Goal: Task Accomplishment & Management: Manage account settings

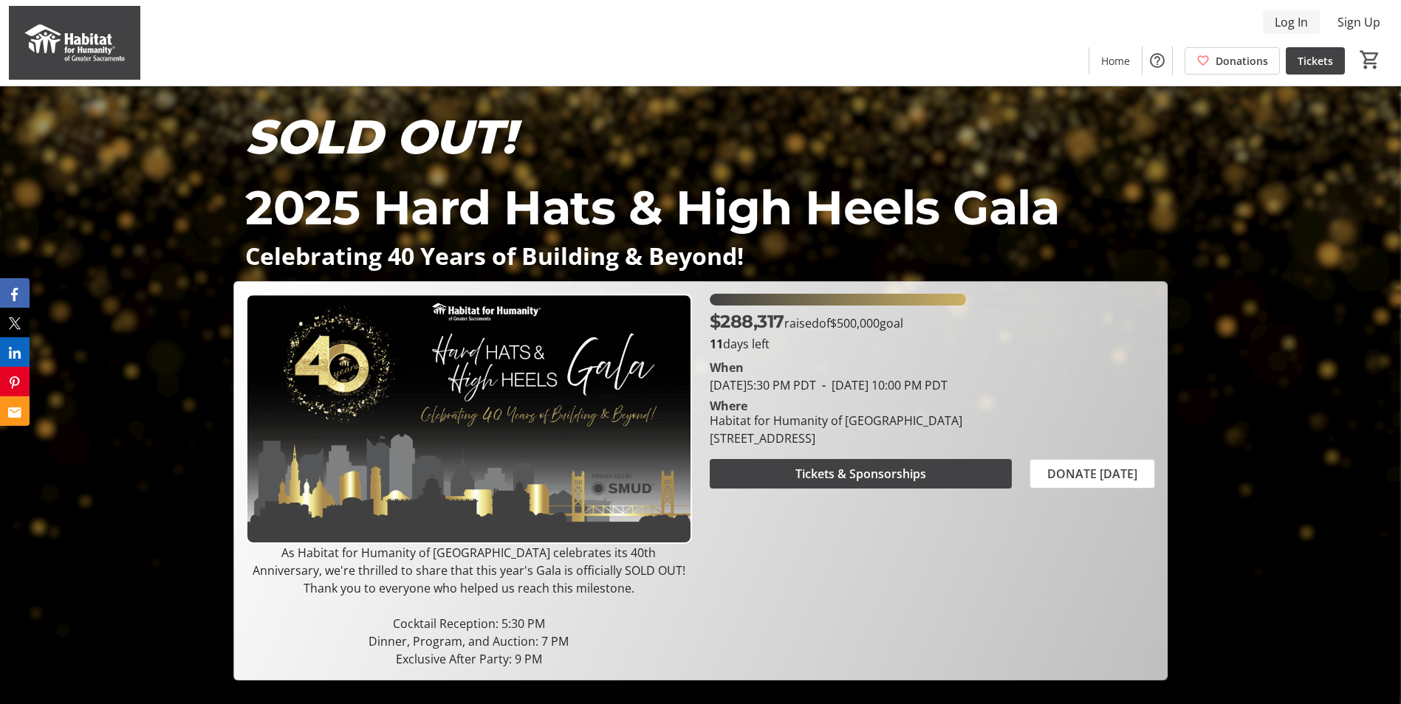
click at [1289, 19] on span "Log In" at bounding box center [1290, 22] width 33 height 18
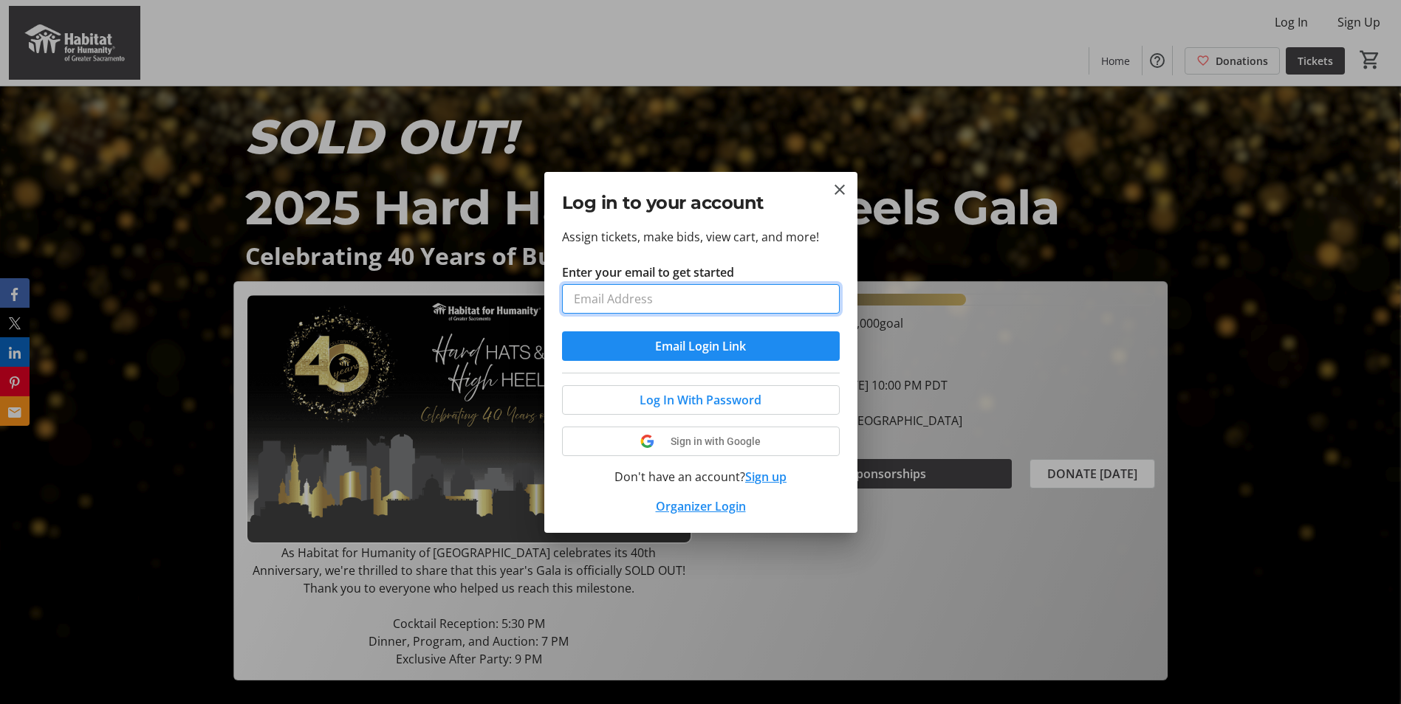
click at [684, 303] on input "Enter your email to get started" at bounding box center [701, 299] width 278 height 30
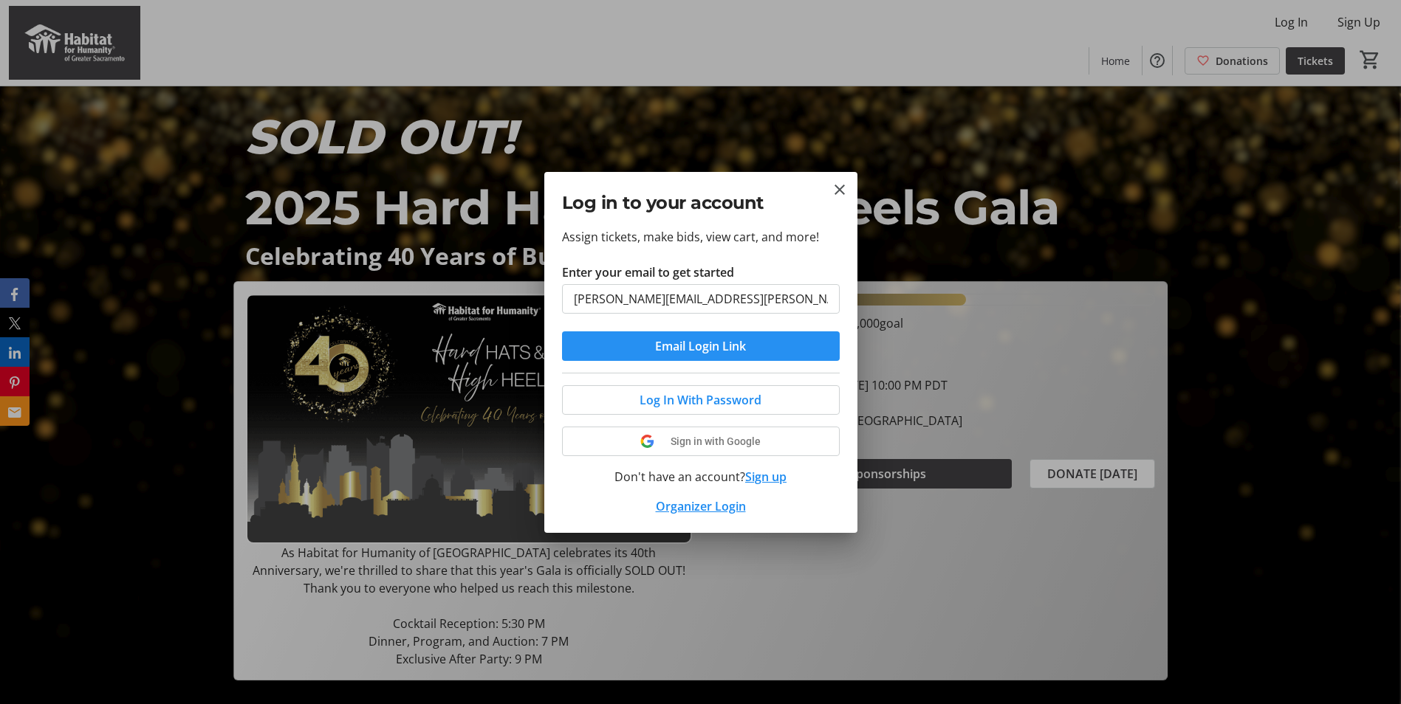
click at [684, 343] on span "Email Login Link" at bounding box center [700, 346] width 91 height 18
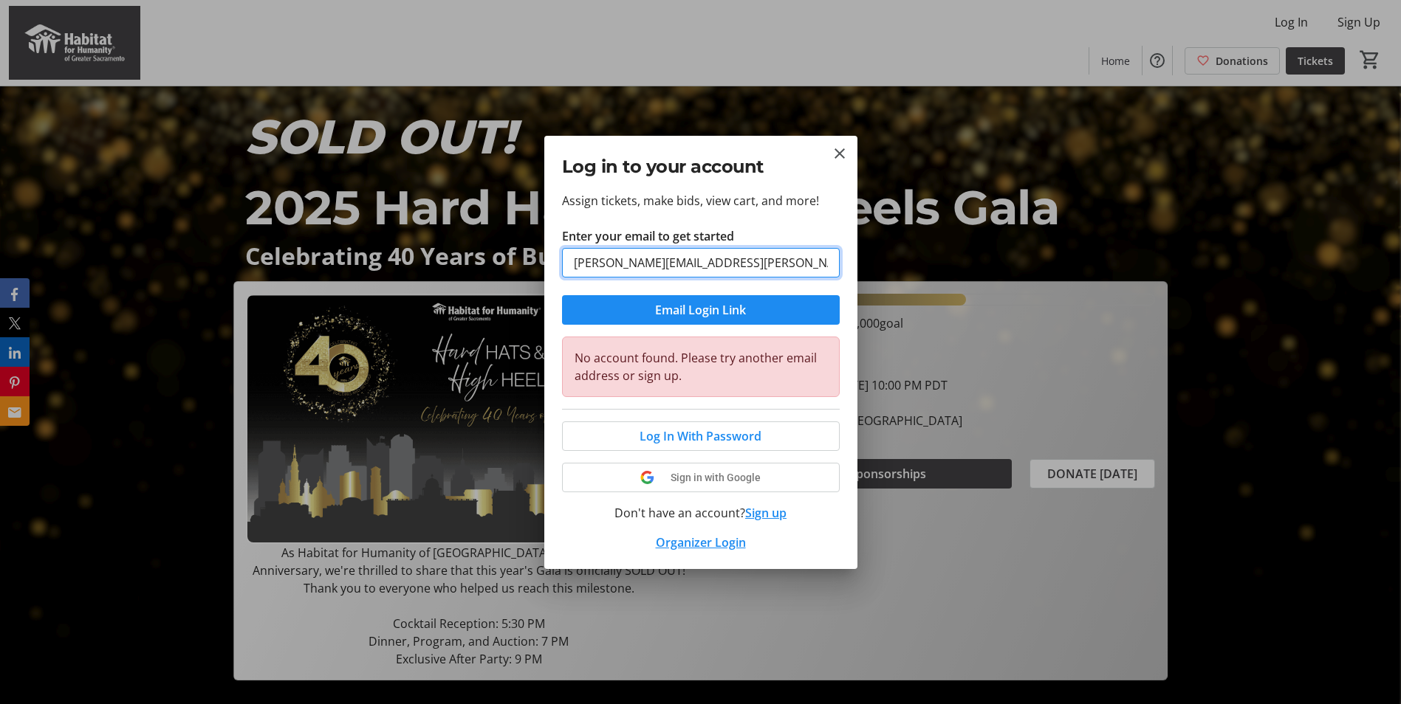
click at [692, 268] on input "Shane.Magennis@atlasdisposal.com" at bounding box center [701, 263] width 278 height 30
click at [773, 264] on input "Shane.Magennis@atlasdisposal.com" at bounding box center [701, 263] width 278 height 30
drag, startPoint x: 660, startPoint y: 264, endPoint x: 643, endPoint y: 264, distance: 17.0
click at [632, 265] on input "Shane.Magennis@atlasdisposal.com" at bounding box center [701, 263] width 278 height 30
click at [650, 264] on input "Shane.Magennis@atlasdisposal.com" at bounding box center [701, 263] width 278 height 30
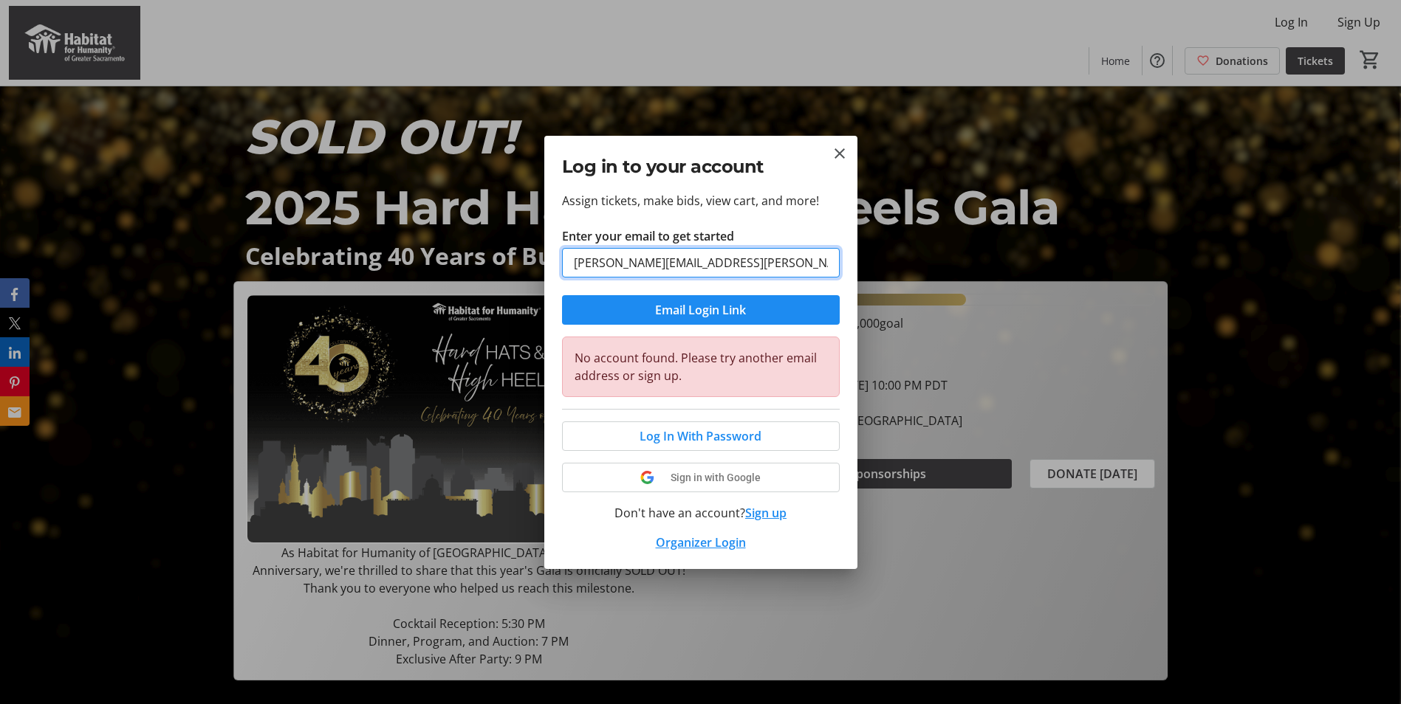
drag, startPoint x: 662, startPoint y: 264, endPoint x: 608, endPoint y: 261, distance: 54.0
click at [608, 261] on input "Shane.Magennis@atlasdisposal.com" at bounding box center [701, 263] width 278 height 30
type input "Shanem@atlasdisposal.com"
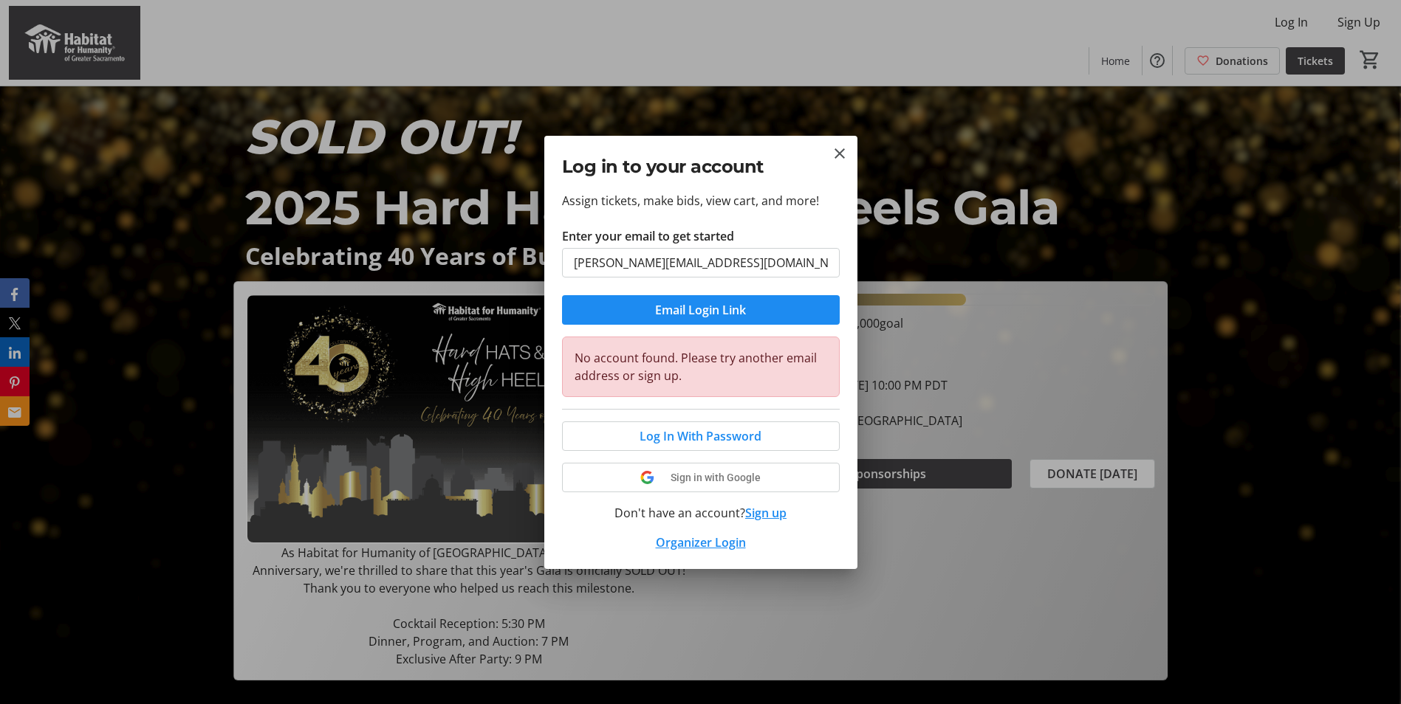
click at [698, 227] on label "Enter your email to get started" at bounding box center [648, 236] width 172 height 18
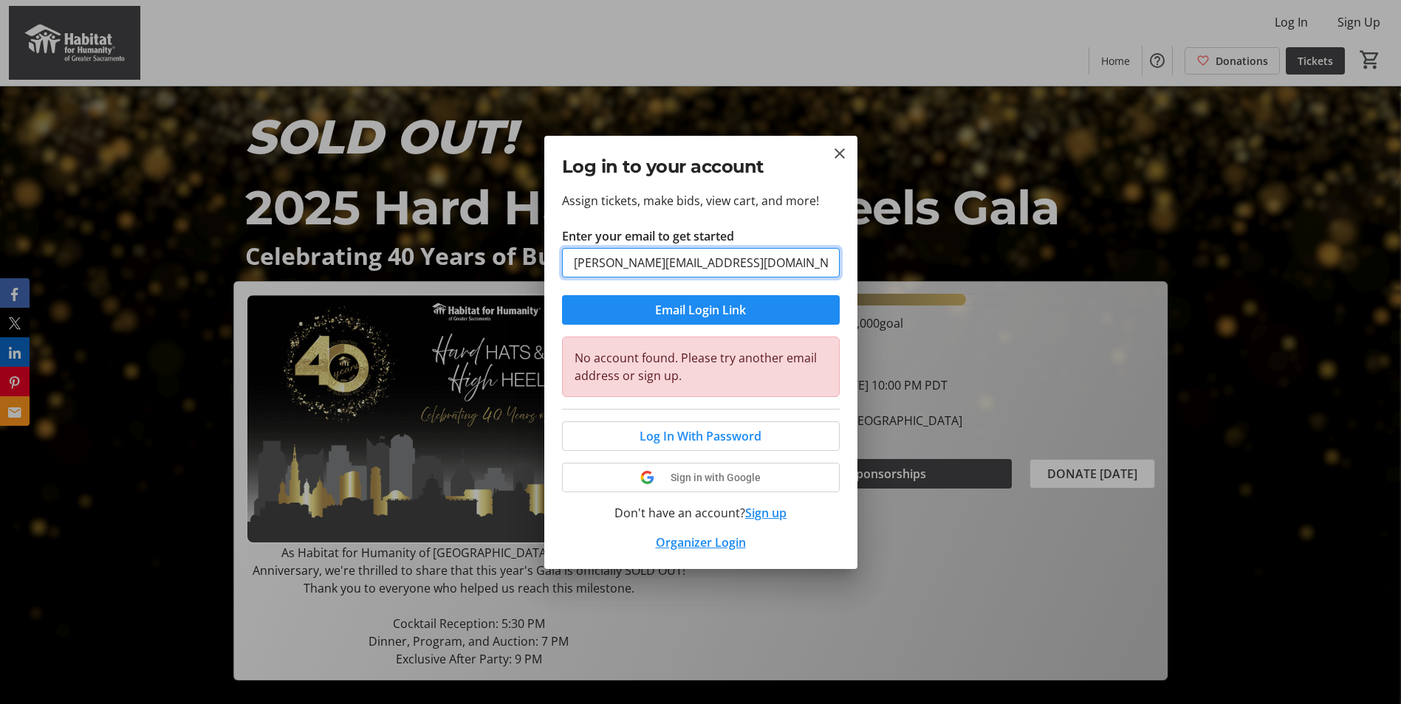
click at [698, 248] on input "Shanem@atlasdisposal.com" at bounding box center [701, 263] width 278 height 30
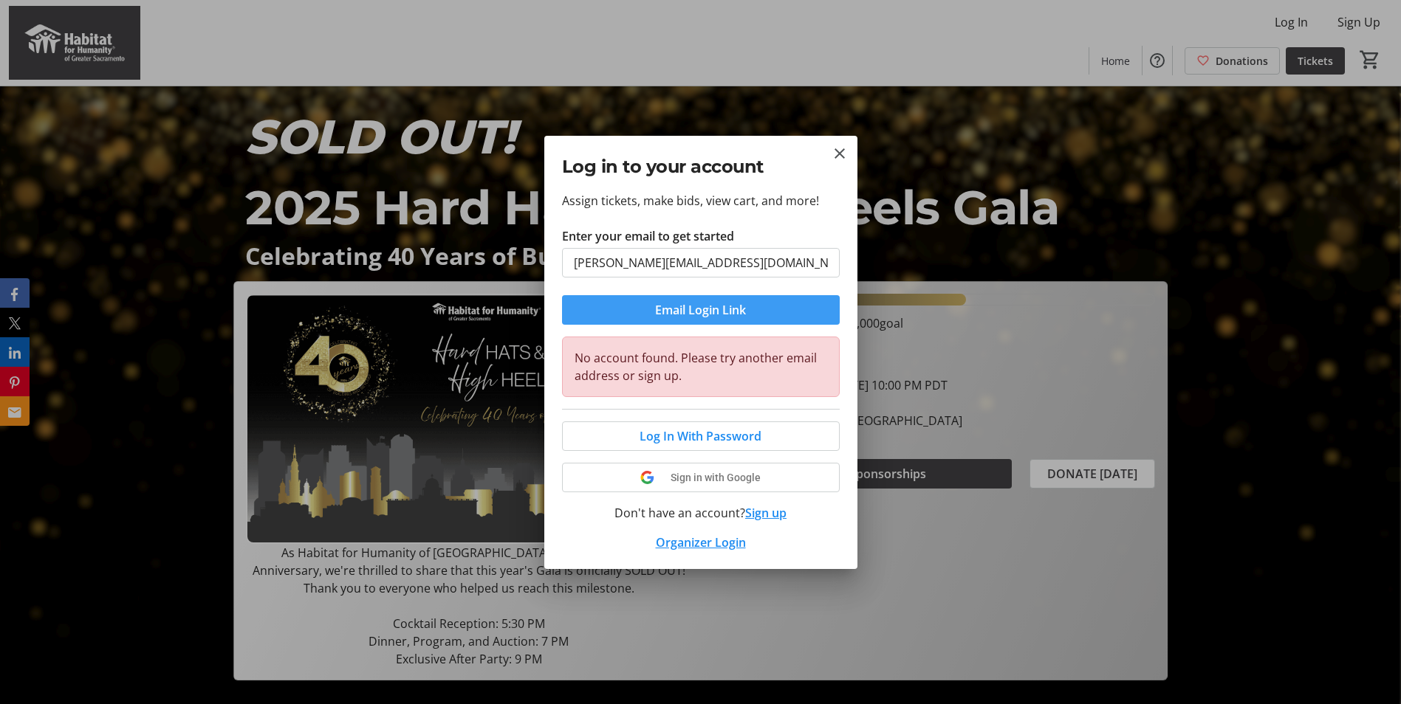
click at [745, 303] on span "Email Login Link" at bounding box center [700, 310] width 91 height 18
click at [842, 155] on mat-icon "Close" at bounding box center [840, 154] width 18 height 18
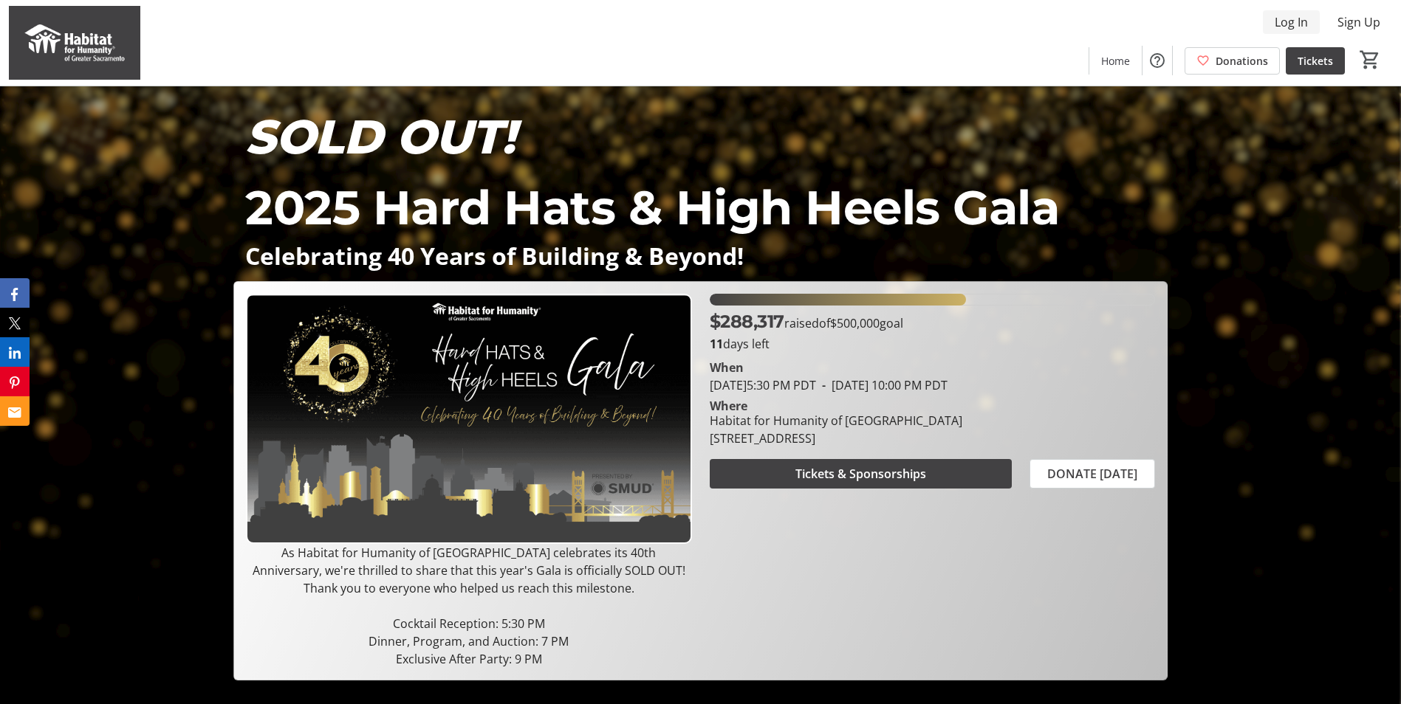
click at [1291, 25] on span "Log In" at bounding box center [1290, 22] width 33 height 18
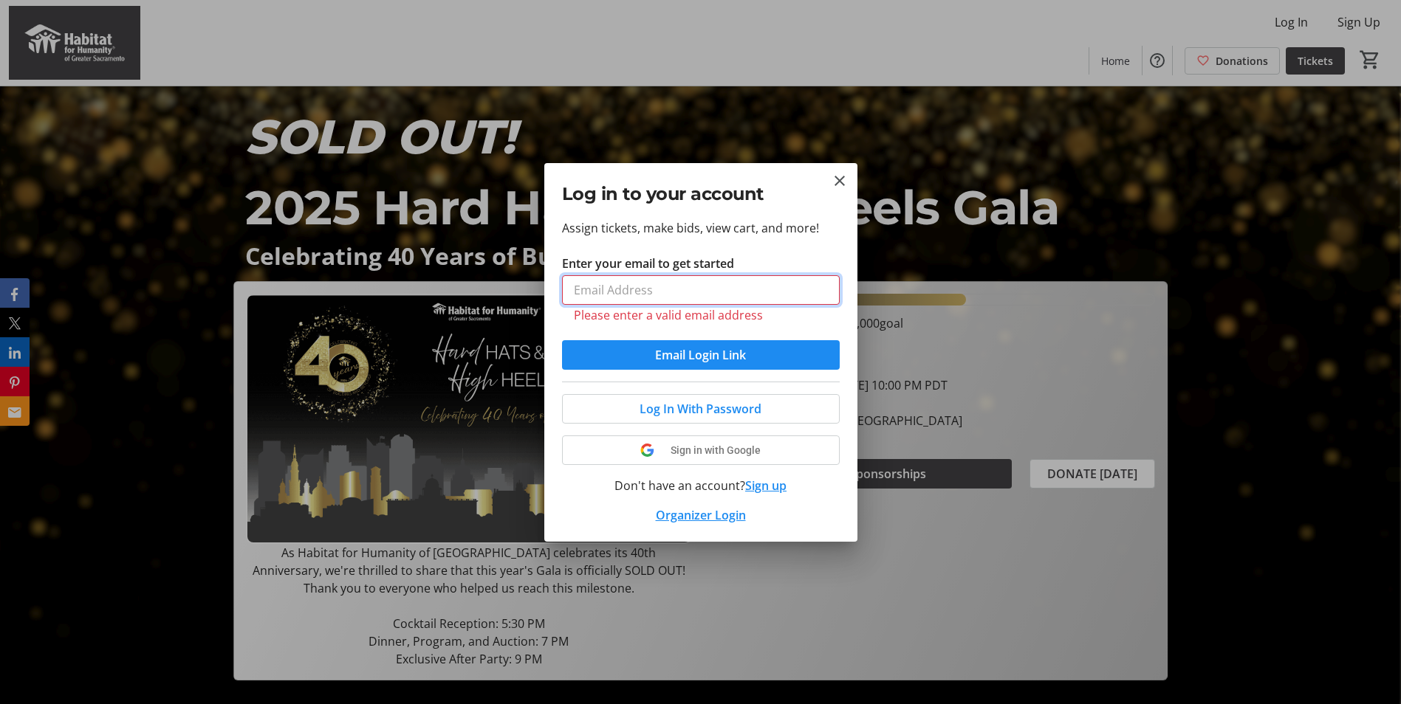
click at [642, 294] on input "Enter your email to get started" at bounding box center [701, 290] width 278 height 30
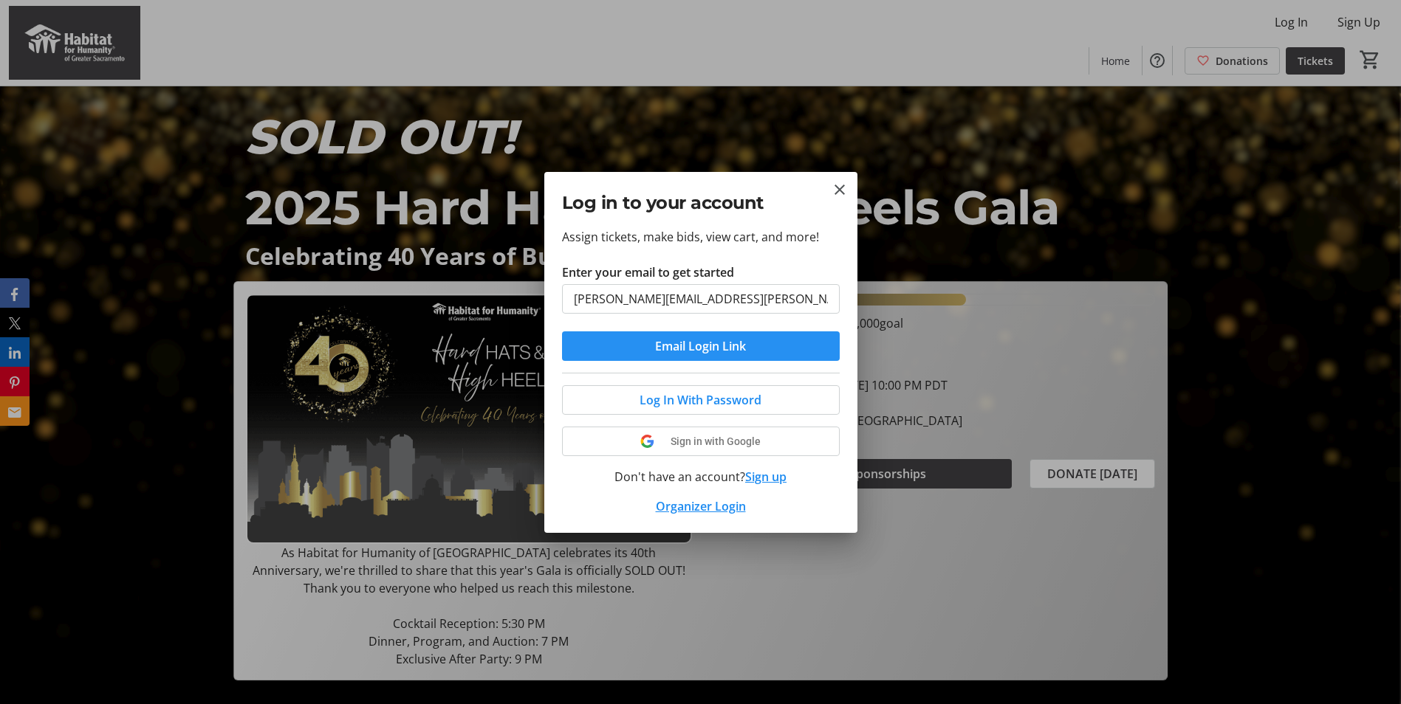
click at [657, 342] on span "Email Login Link" at bounding box center [700, 346] width 91 height 18
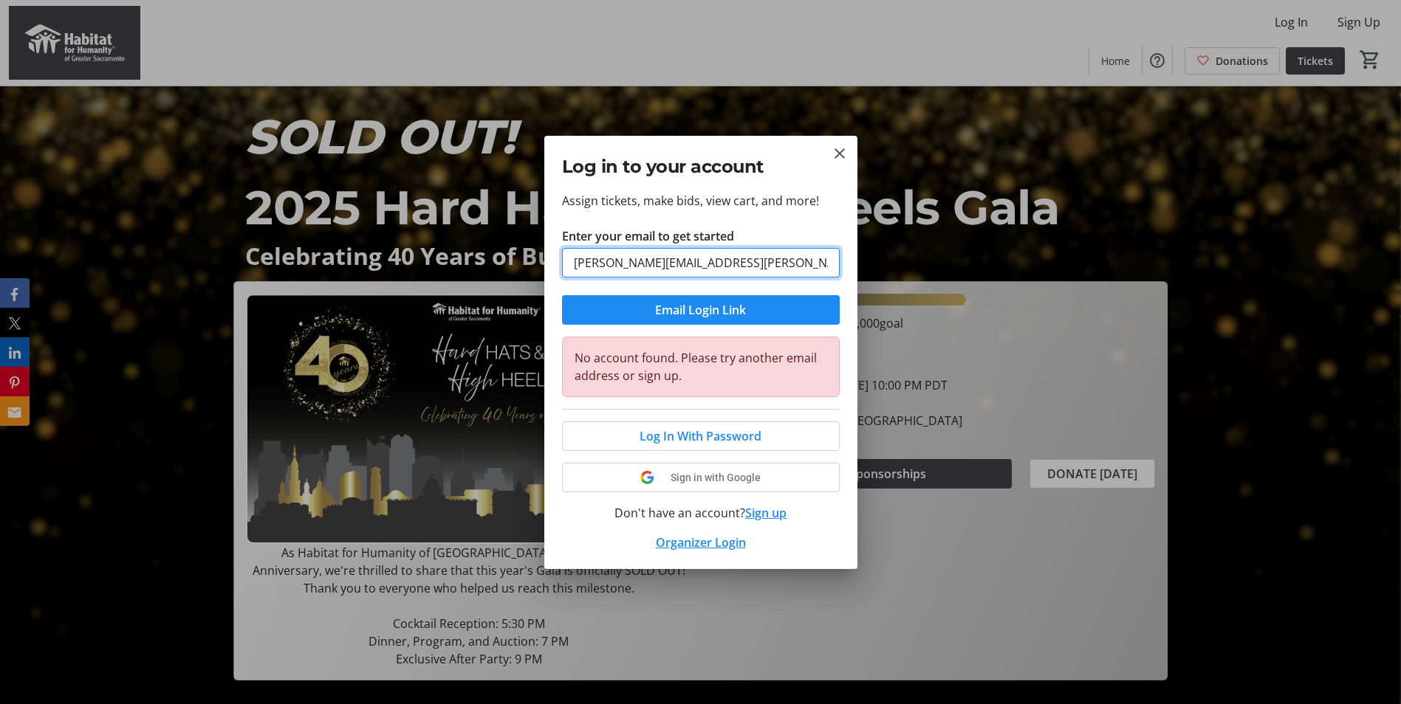
click at [740, 266] on input "Shane.Magennis@atlasdisposal.com" at bounding box center [701, 263] width 278 height 30
click at [679, 267] on input "Shane.Magennis@atlasdisposal.com" at bounding box center [701, 263] width 278 height 30
drag, startPoint x: 665, startPoint y: 262, endPoint x: 613, endPoint y: 266, distance: 52.6
click at [613, 266] on input "Shane.Magennis@atlasdisposal.com" at bounding box center [701, 263] width 278 height 30
type input "Shanem@atlasdisposal.com"
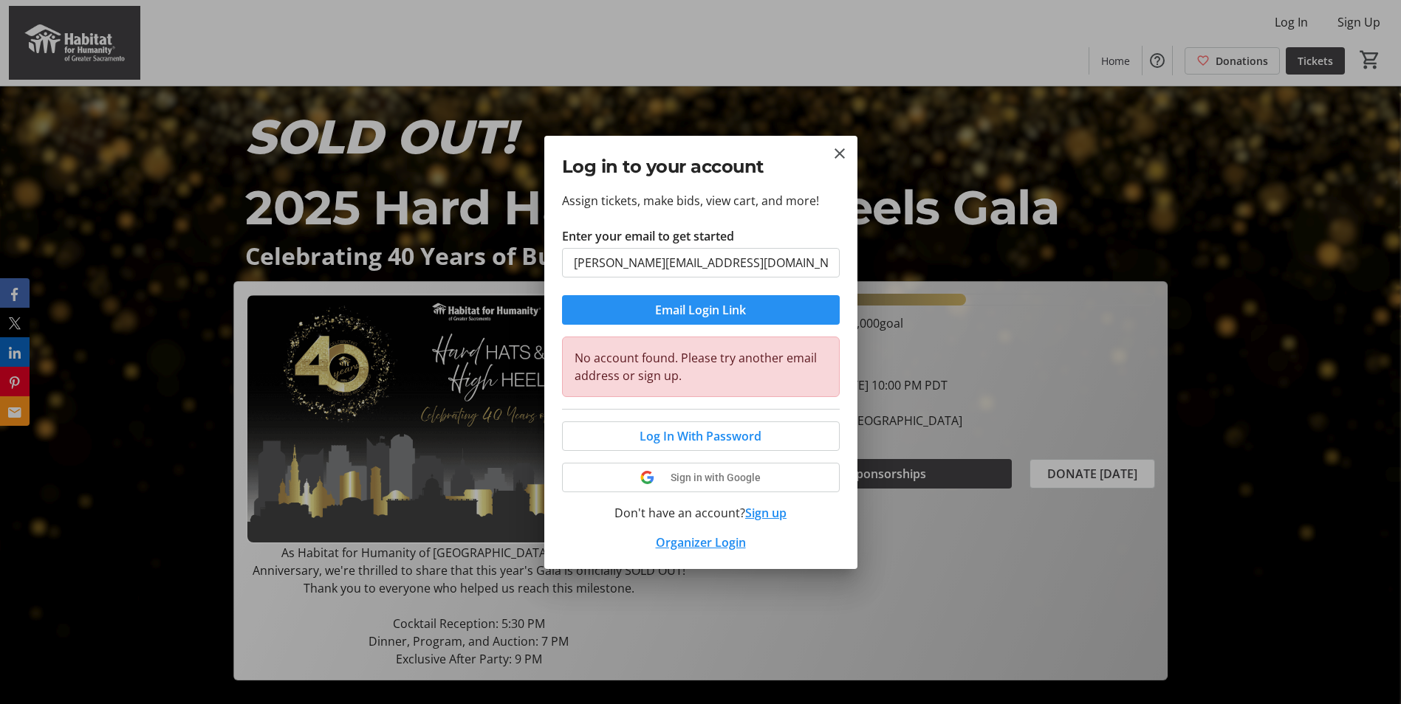
click at [630, 308] on span "submit" at bounding box center [701, 309] width 278 height 35
